Goal: Task Accomplishment & Management: Use online tool/utility

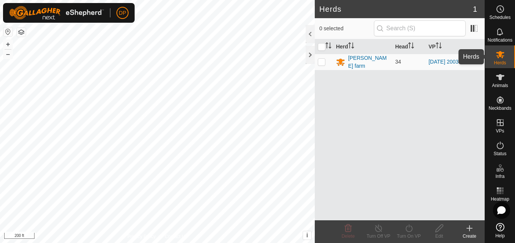
click at [499, 52] on icon at bounding box center [500, 54] width 9 height 9
click at [319, 63] on p-checkbox at bounding box center [322, 62] width 8 height 6
checkbox input "true"
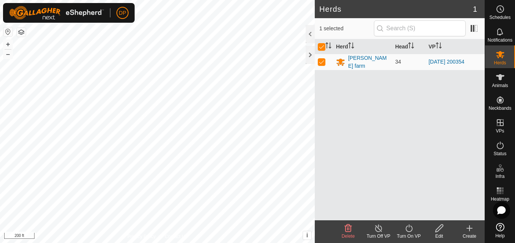
click at [409, 230] on icon at bounding box center [408, 228] width 9 height 9
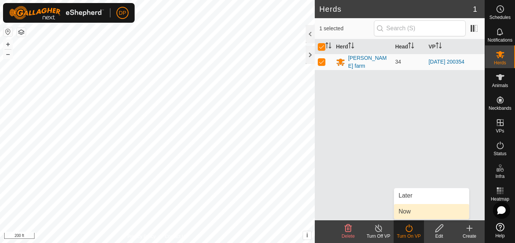
click at [411, 212] on link "Now" at bounding box center [431, 211] width 75 height 15
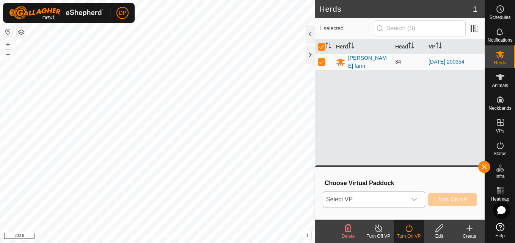
click at [415, 201] on icon "dropdown trigger" at bounding box center [414, 200] width 6 height 6
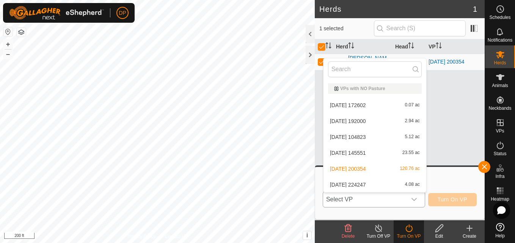
click at [404, 182] on li "2025-08-15 224247 4.08 ac" at bounding box center [375, 184] width 103 height 15
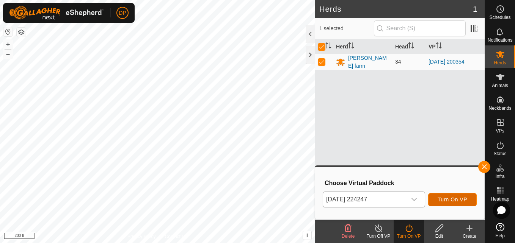
click at [452, 197] on span "Turn On VP" at bounding box center [453, 200] width 30 height 6
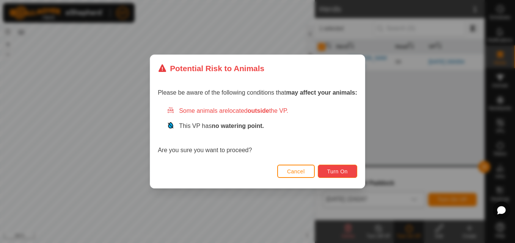
click at [344, 170] on span "Turn On" at bounding box center [337, 172] width 20 height 6
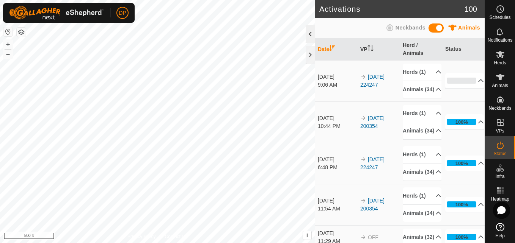
click at [309, 33] on div at bounding box center [310, 34] width 9 height 18
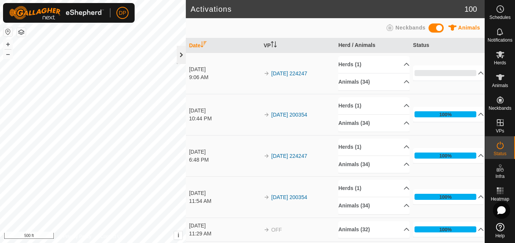
click at [180, 53] on div at bounding box center [181, 55] width 9 height 18
